Goal: Navigation & Orientation: Find specific page/section

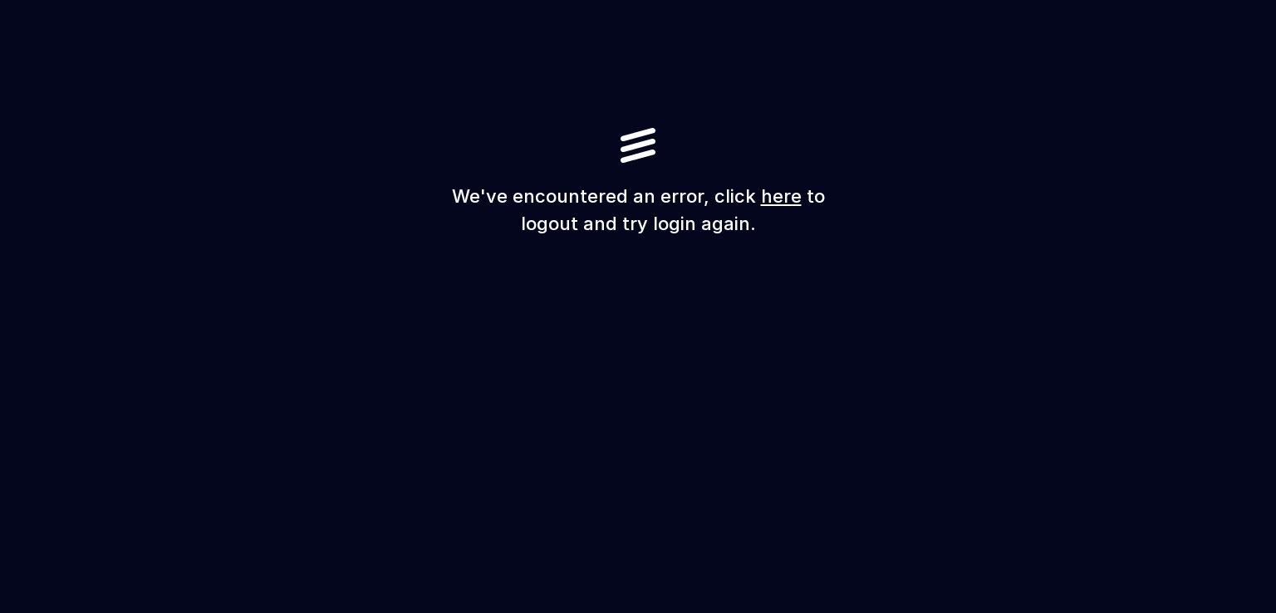
click at [778, 197] on link "here" at bounding box center [781, 196] width 41 height 22
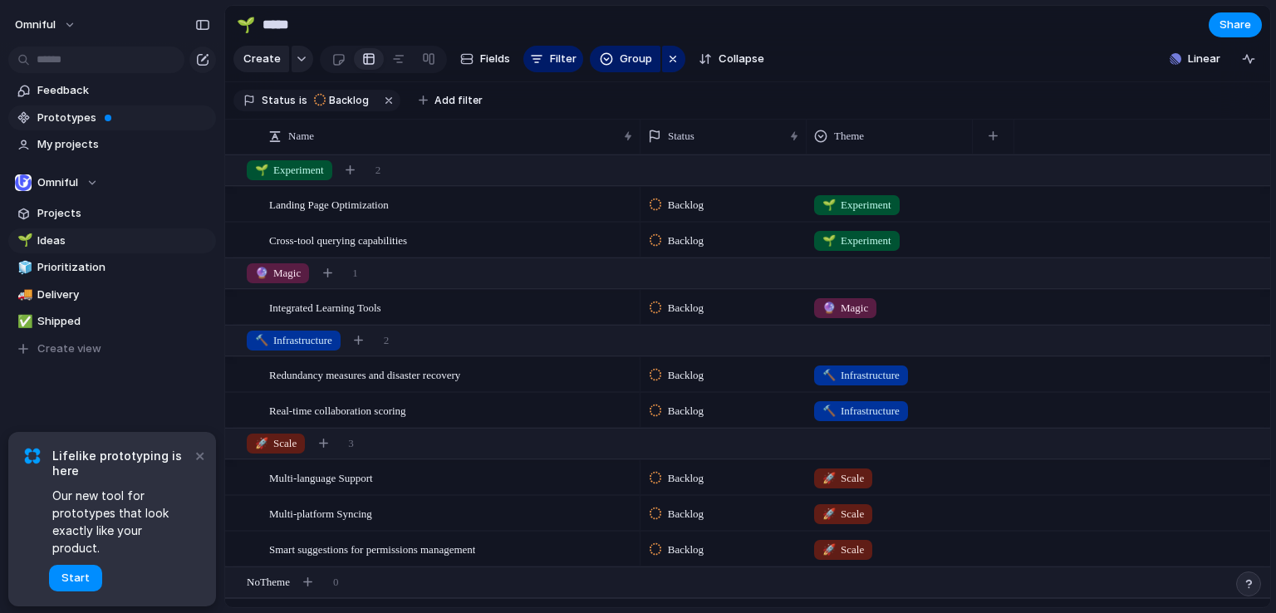
click at [136, 120] on span "Prototypes" at bounding box center [123, 118] width 173 height 17
